Goal: Check status: Check status

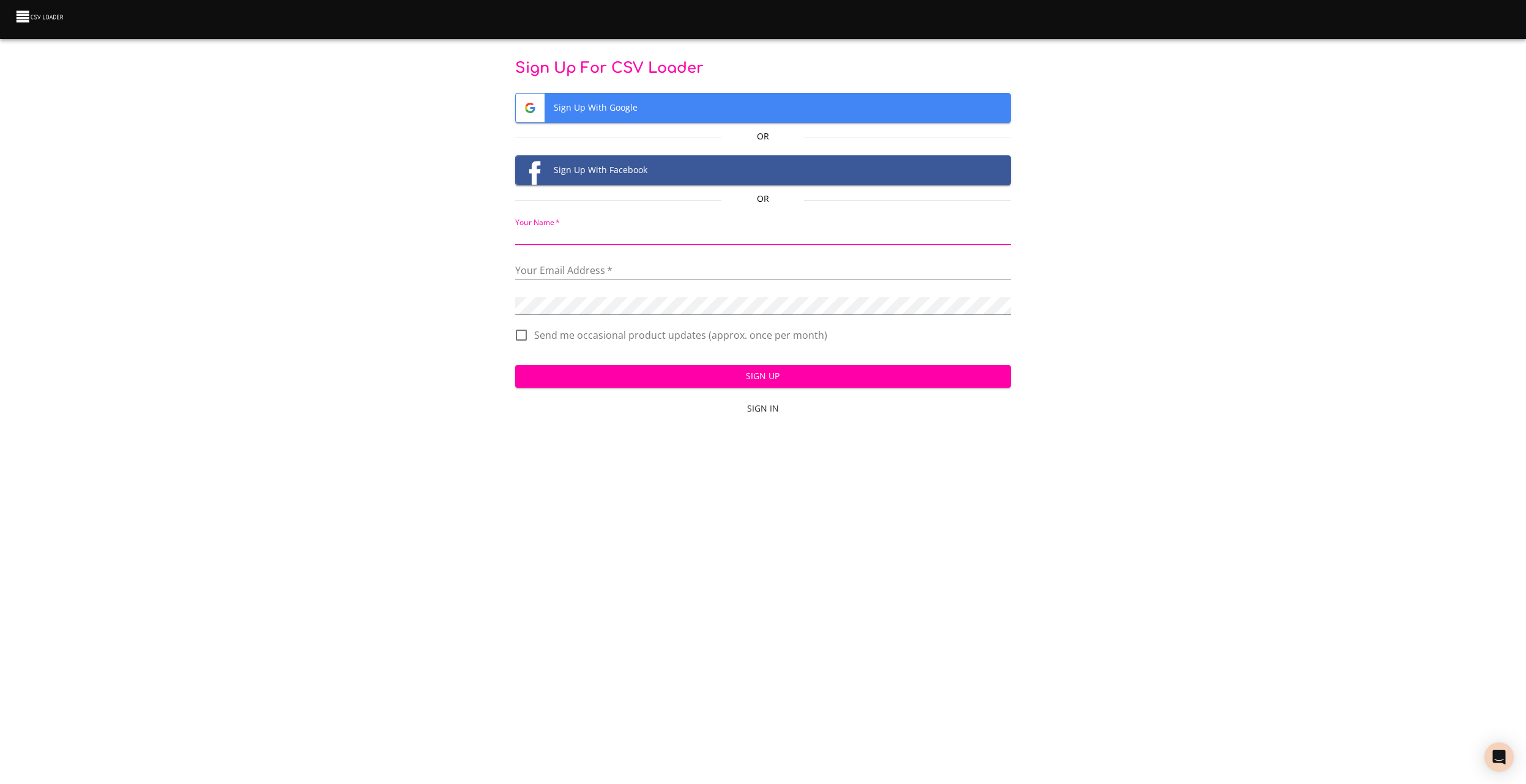
drag, startPoint x: 588, startPoint y: 230, endPoint x: 473, endPoint y: 220, distance: 115.4
click at [481, 220] on div "Sign Up For CSV Loader Sign Up With Google Or Sign Up With Facebook Or Your Nam…" at bounding box center [763, 240] width 1487 height 364
click at [777, 410] on span "Sign In" at bounding box center [762, 409] width 486 height 15
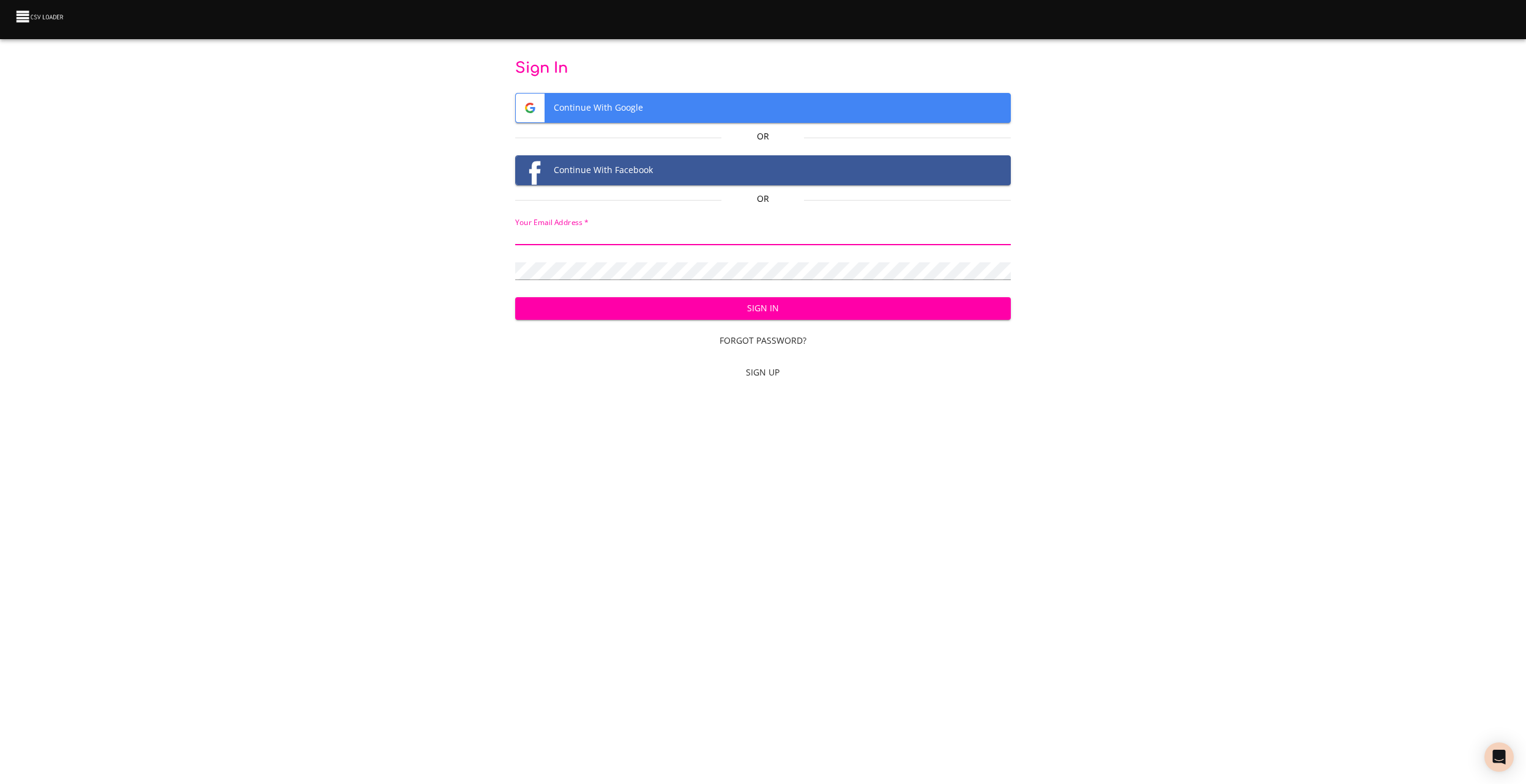
type input "vpillinger+123@wearehighwater.com"
click at [777, 310] on span "Sign In" at bounding box center [762, 309] width 476 height 15
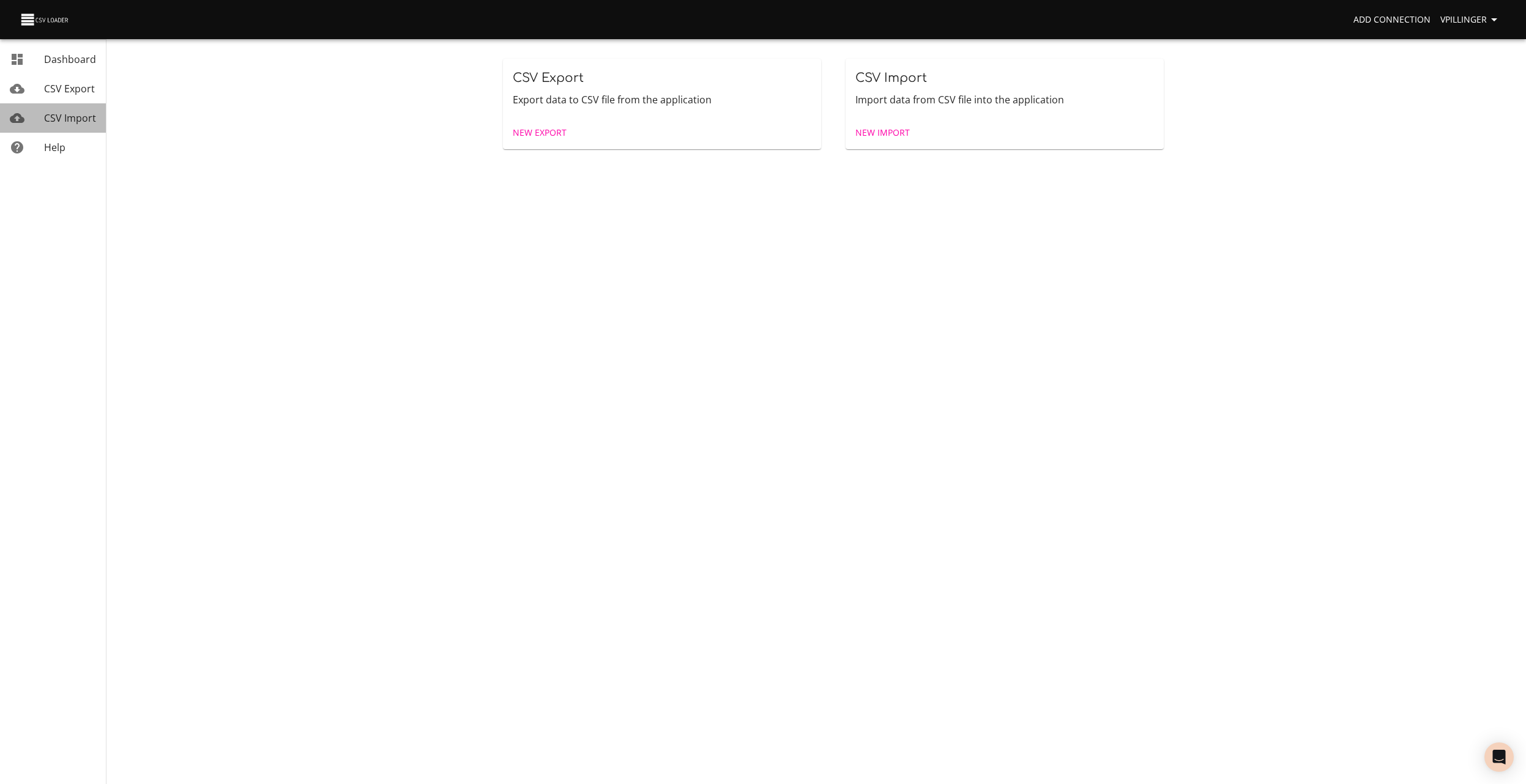
click at [79, 118] on span "CSV Import" at bounding box center [70, 118] width 52 height 13
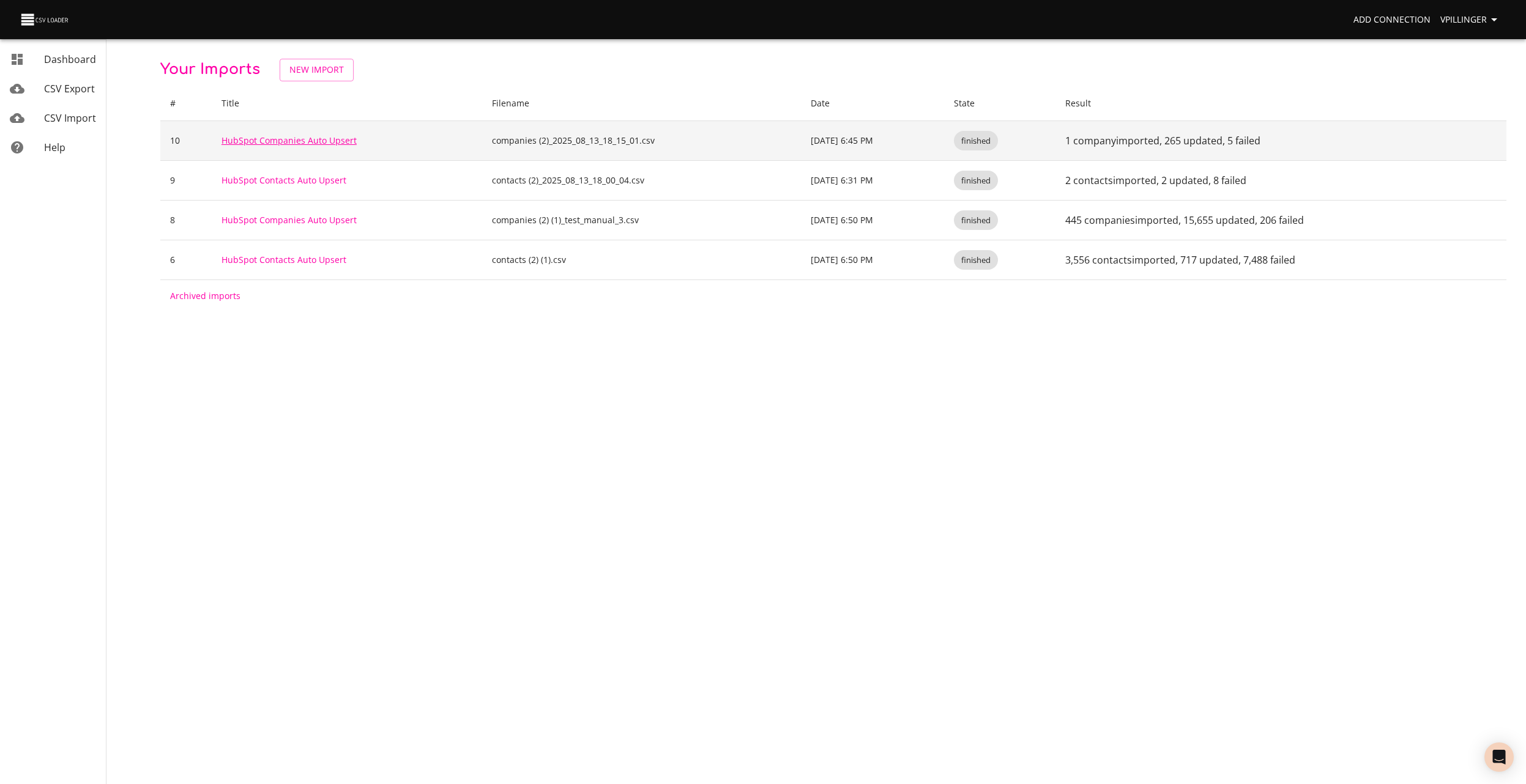
click at [333, 141] on link "HubSpot Companies Auto Upsert" at bounding box center [289, 140] width 135 height 11
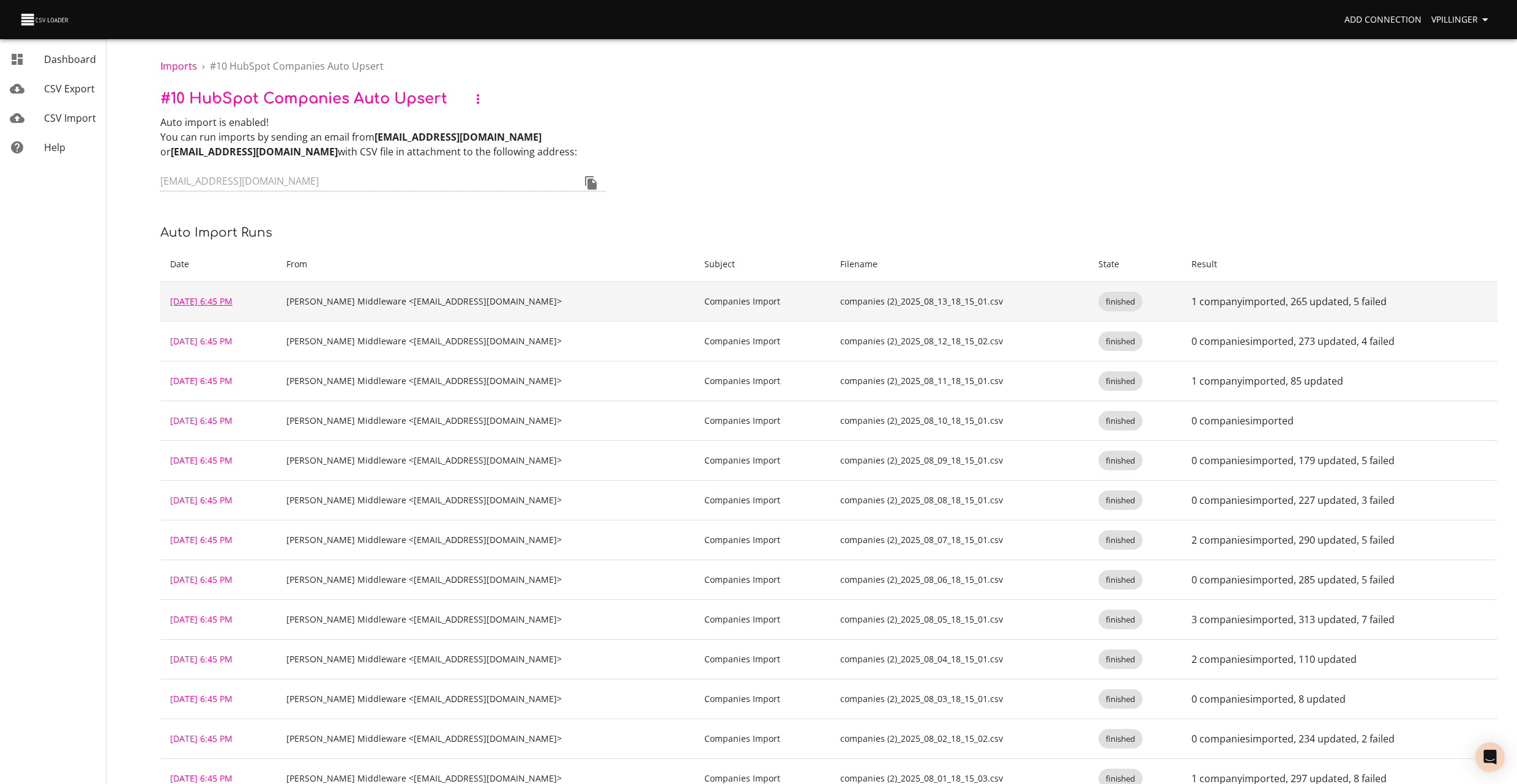
click at [233, 305] on link "[DATE] 6:45 PM" at bounding box center [201, 301] width 62 height 11
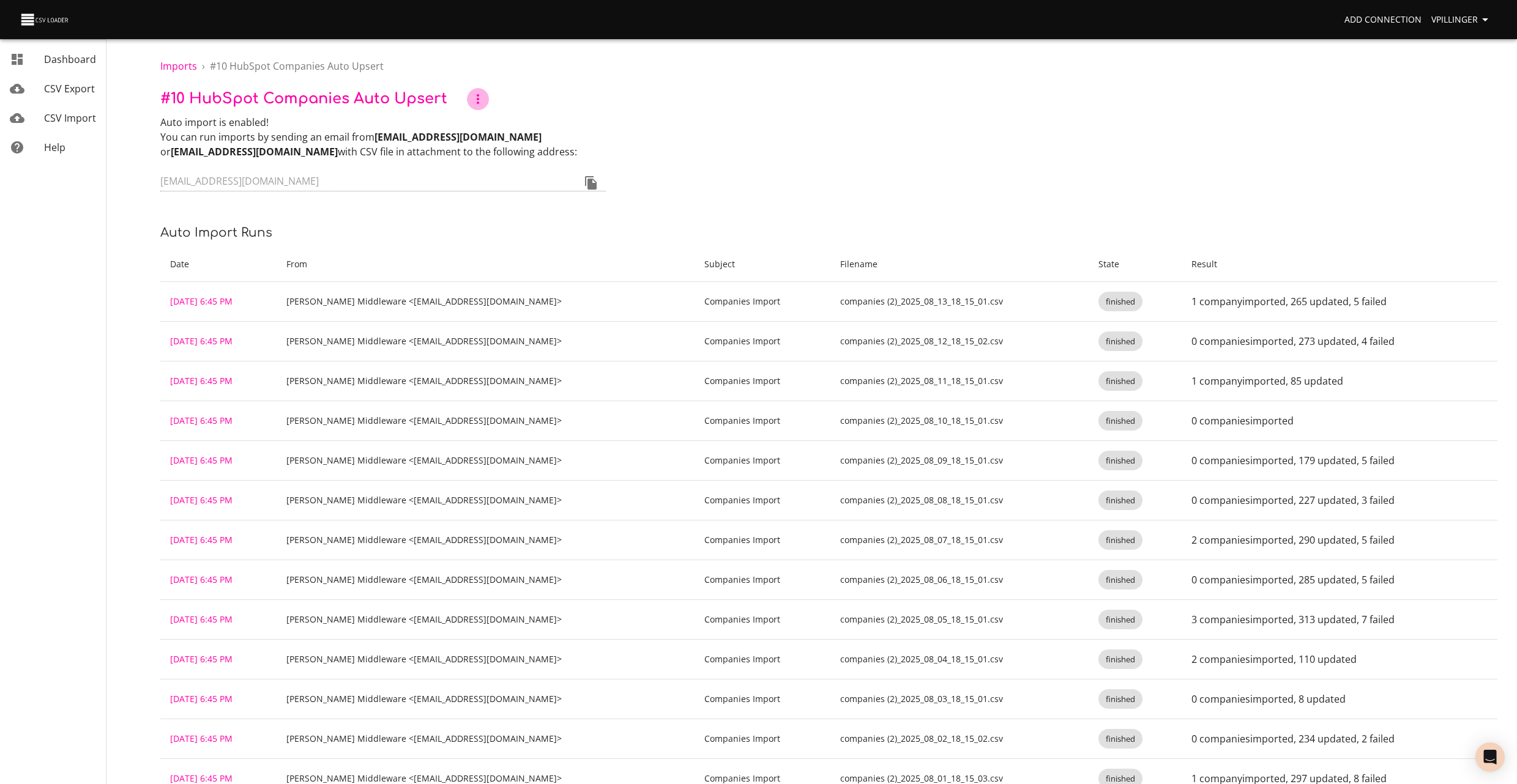
click at [487, 93] on button "button" at bounding box center [478, 99] width 22 height 22
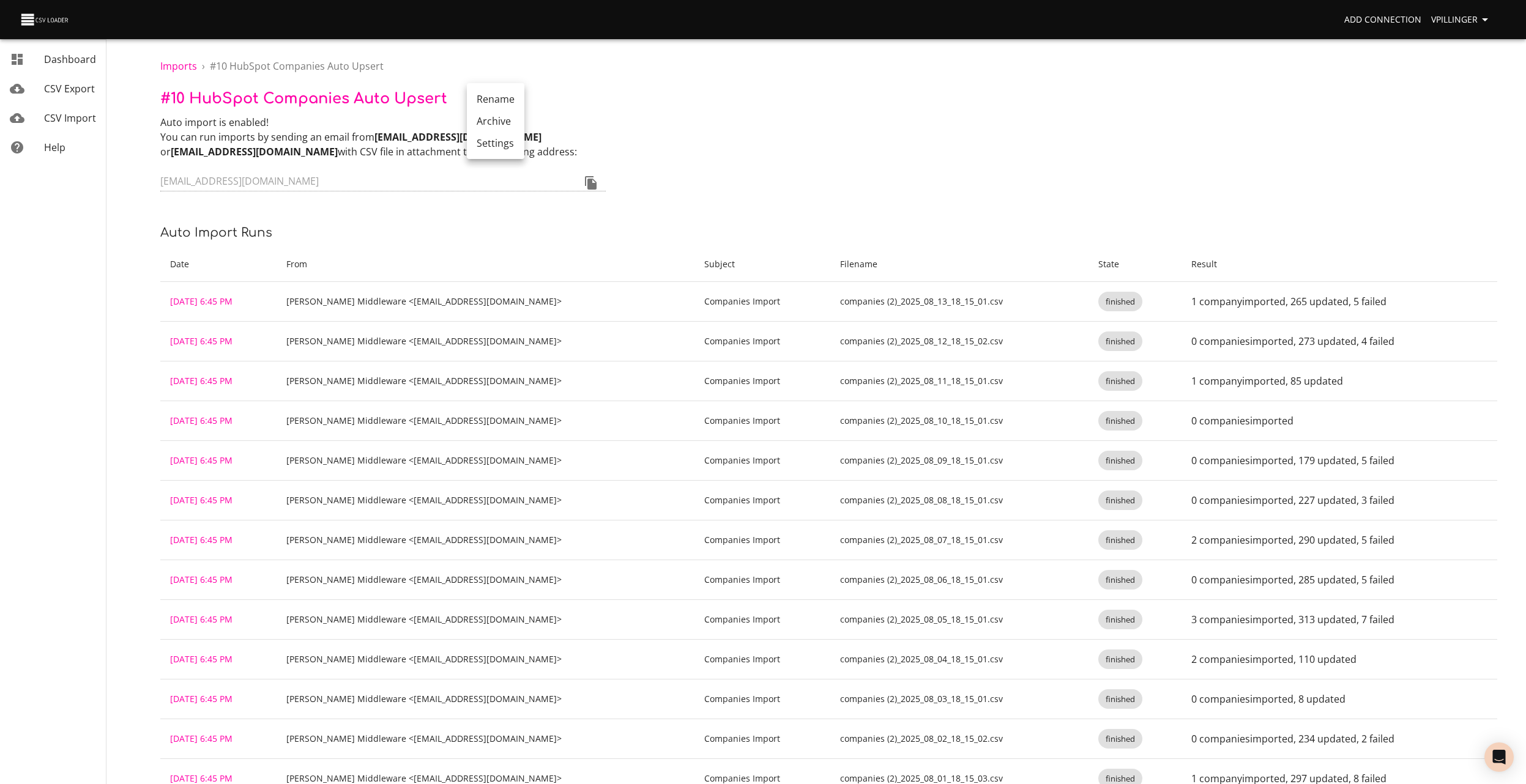
click at [497, 148] on li "Settings" at bounding box center [496, 143] width 57 height 22
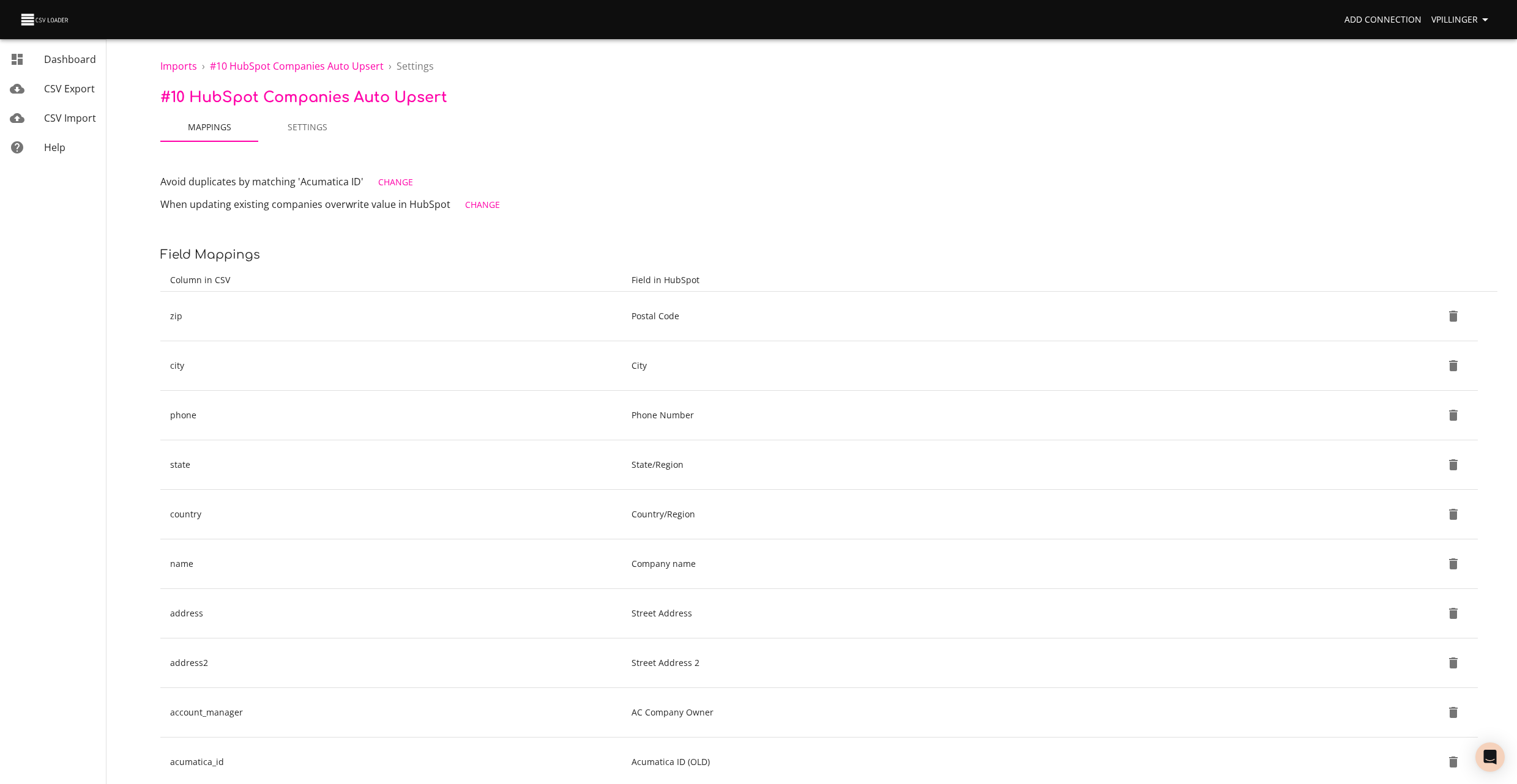
click at [82, 116] on span "CSV Import" at bounding box center [70, 118] width 52 height 13
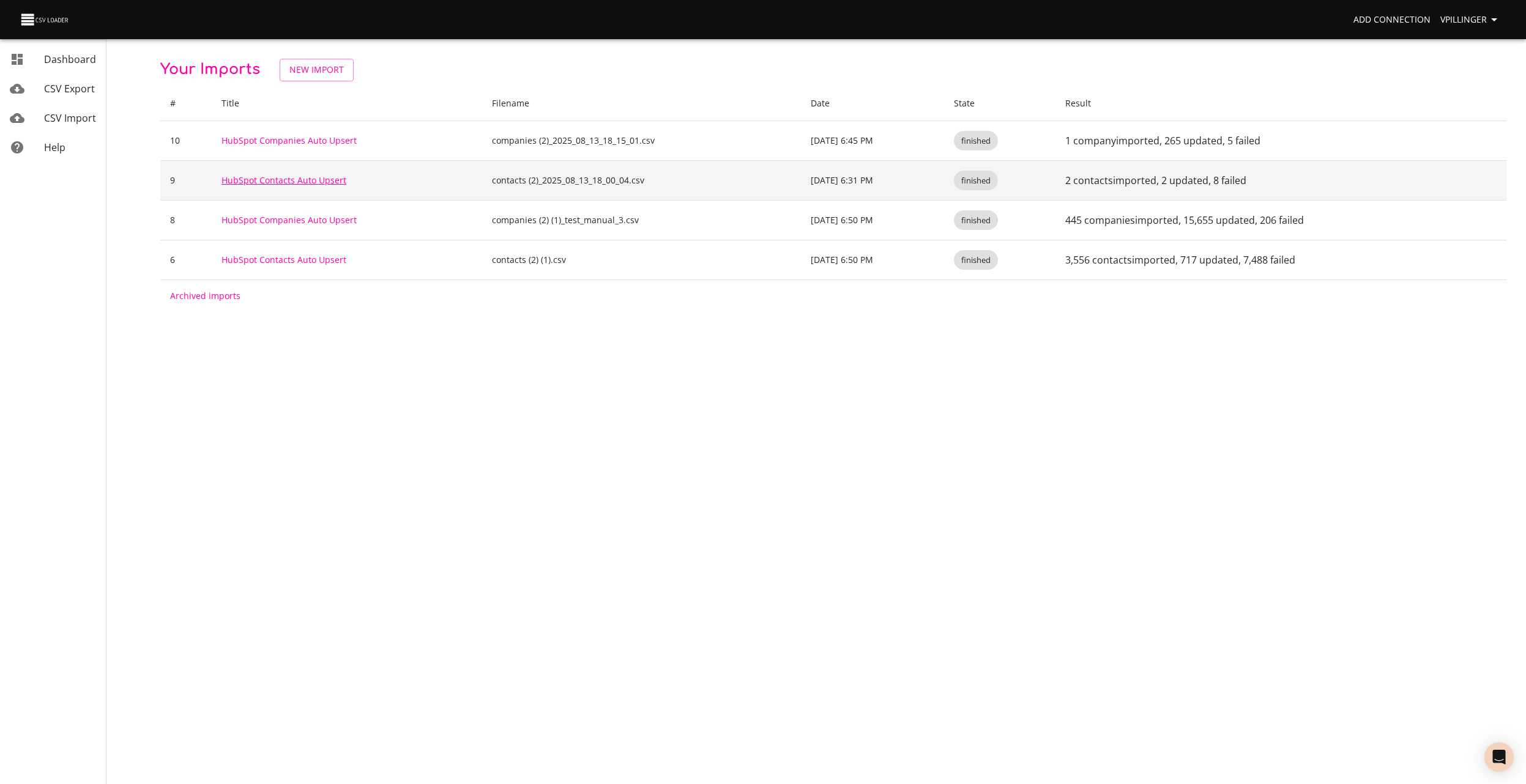
click at [306, 184] on link "HubSpot Contacts Auto Upsert" at bounding box center [284, 180] width 125 height 11
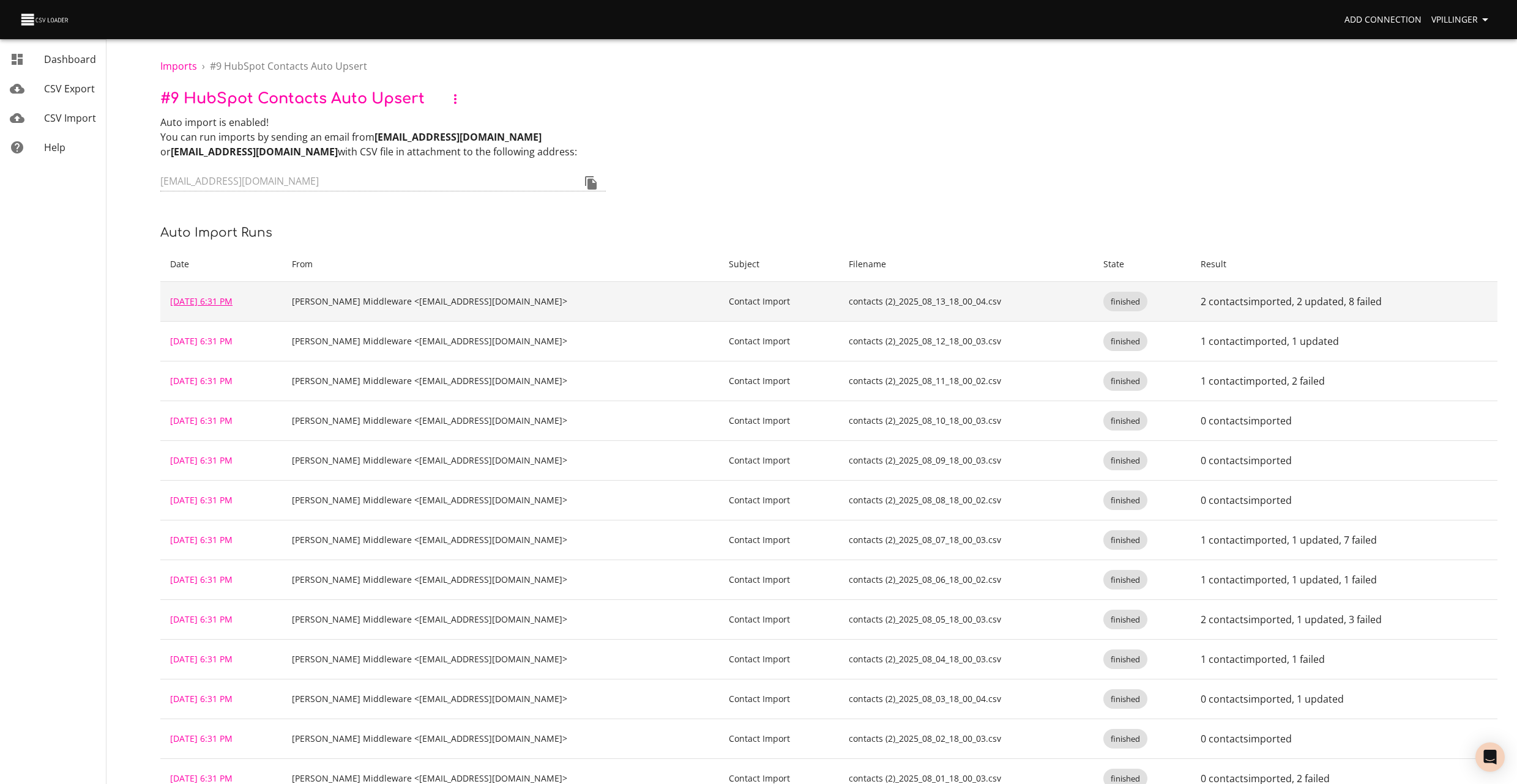
click at [227, 300] on link "[DATE] 6:31 PM" at bounding box center [201, 301] width 62 height 11
